Goal: Find specific page/section: Find specific page/section

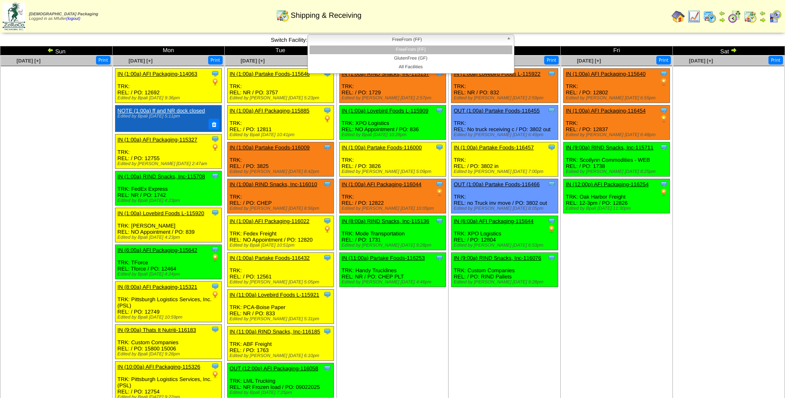
click at [421, 39] on span "FreeFrom (FF)" at bounding box center [407, 40] width 192 height 10
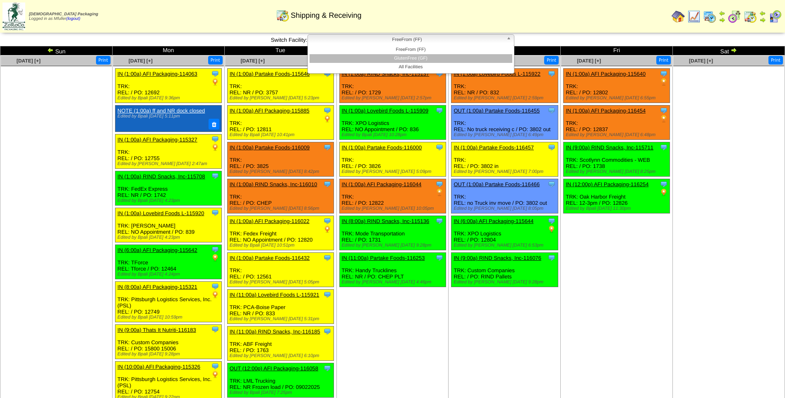
click at [419, 55] on li "GlutenFree (GF)" at bounding box center [411, 58] width 203 height 9
